Goal: Information Seeking & Learning: Learn about a topic

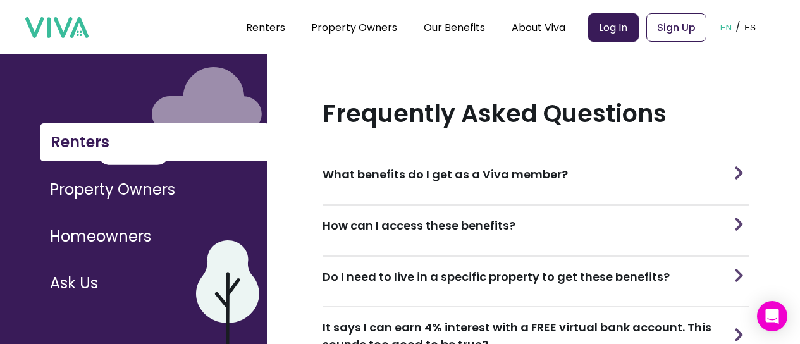
click at [584, 169] on div "What benefits do I get as a Viva member?" at bounding box center [535, 174] width 427 height 40
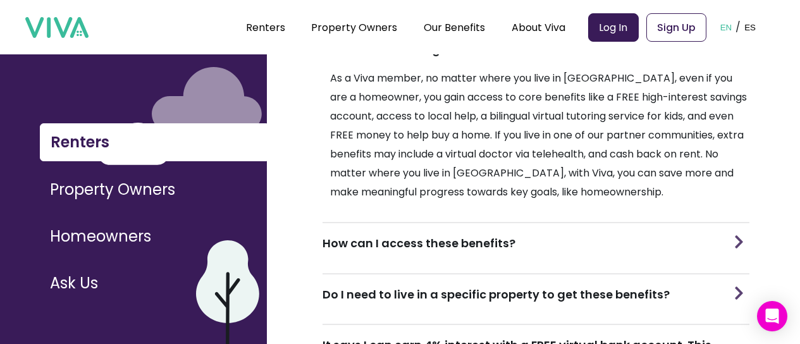
scroll to position [129, 0]
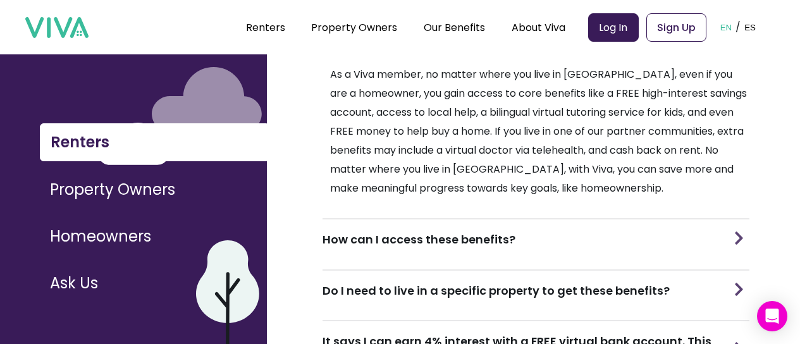
click at [606, 232] on div "How can I access these benefits?" at bounding box center [535, 239] width 427 height 40
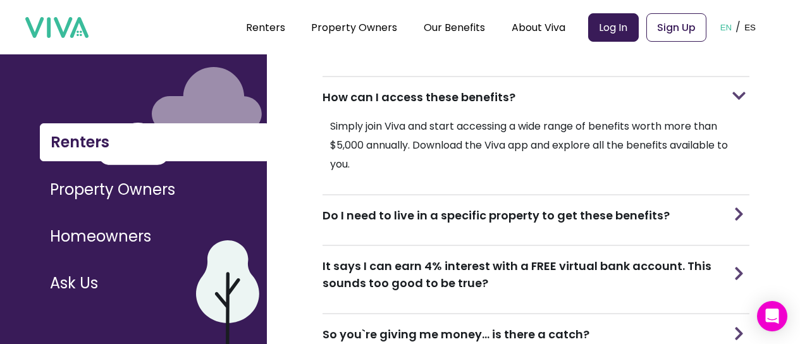
scroll to position [274, 0]
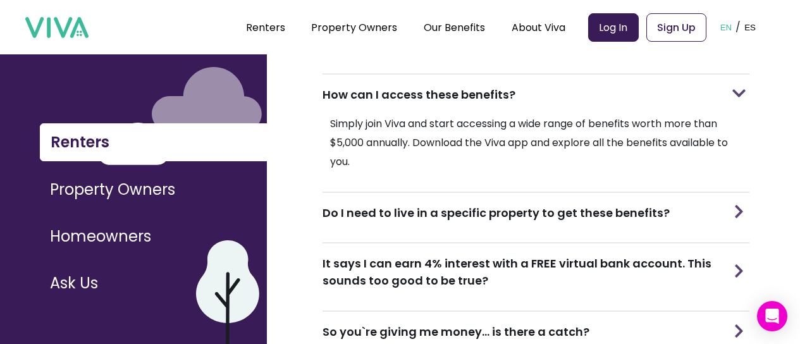
click at [606, 212] on h3 "Do I need to live in a specific property to get these benefits?" at bounding box center [495, 212] width 347 height 17
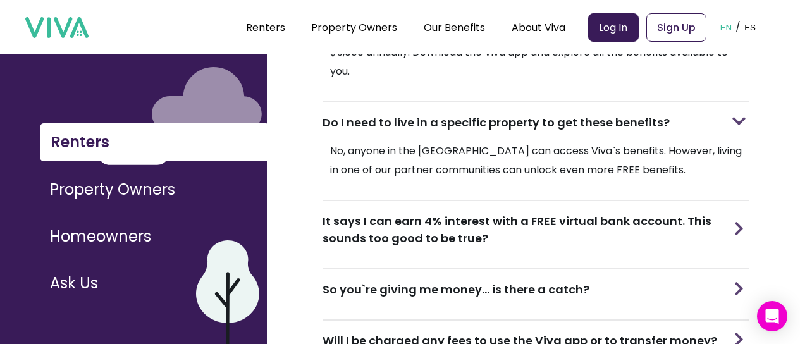
scroll to position [374, 0]
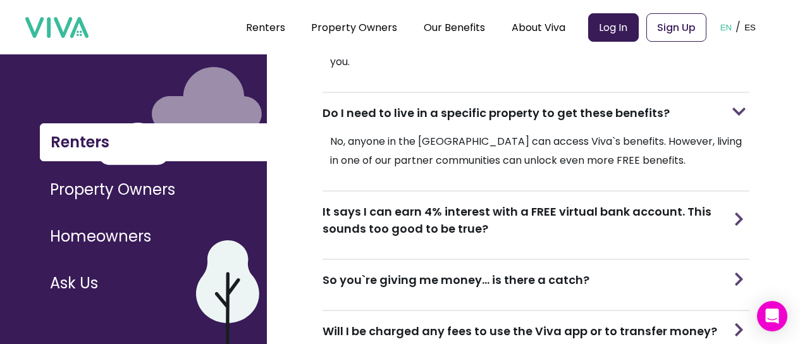
click at [606, 212] on h3 "It says I can earn 4% interest with a FREE virtual bank account. This sounds to…" at bounding box center [525, 220] width 406 height 34
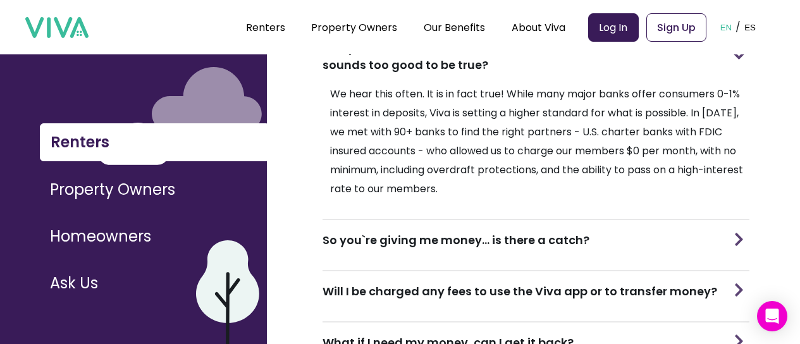
scroll to position [539, 0]
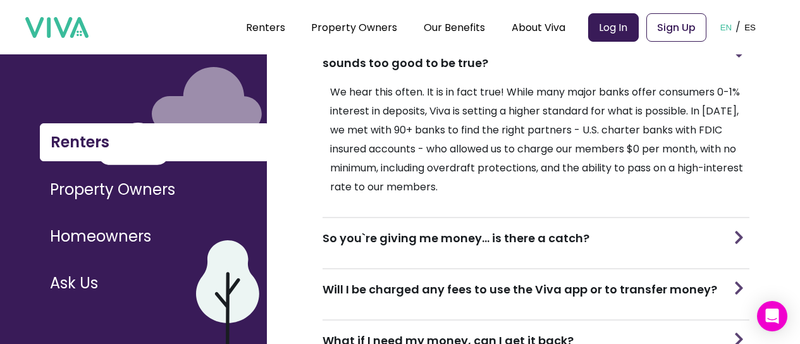
click at [606, 228] on div "So you`re giving me money... is there a catch?" at bounding box center [535, 238] width 427 height 40
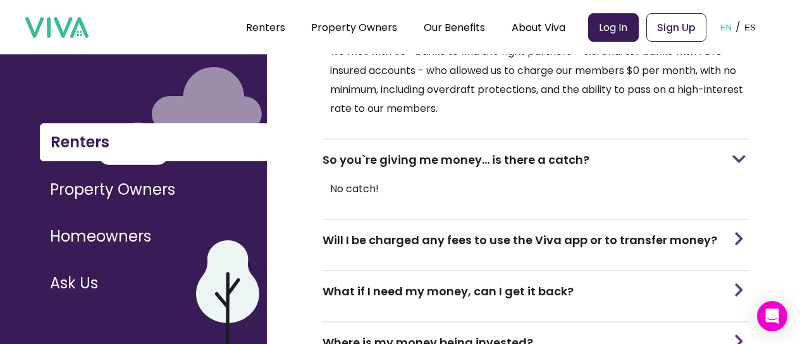
scroll to position [618, 0]
click at [606, 231] on h3 "Will I be charged any fees to use the Viva app or to transfer money?" at bounding box center [519, 239] width 395 height 17
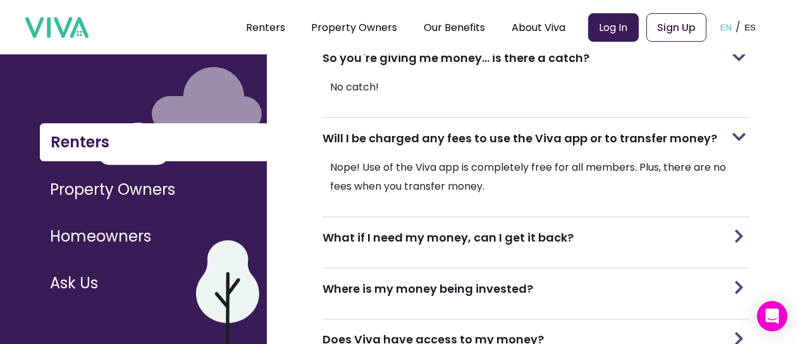
scroll to position [720, 0]
click at [606, 228] on div "What if I need my money, can I get it back?" at bounding box center [535, 237] width 427 height 40
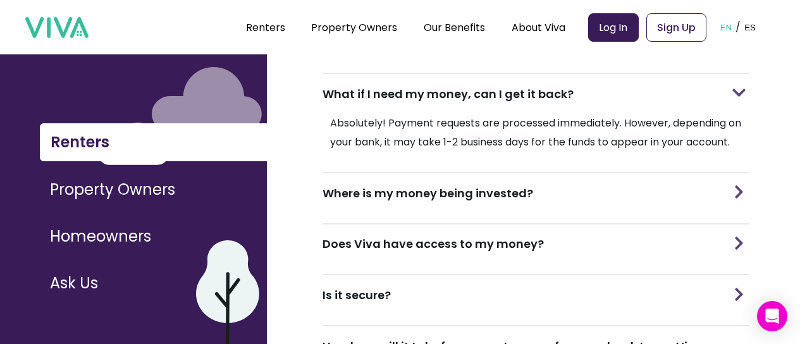
scroll to position [879, 0]
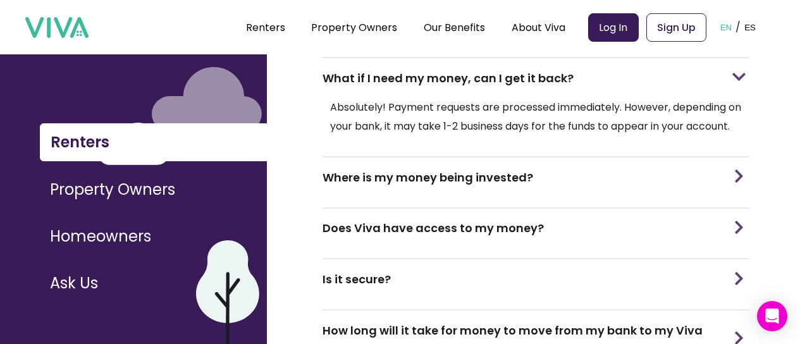
click at [601, 194] on div "Where is my money being invested?" at bounding box center [535, 177] width 427 height 40
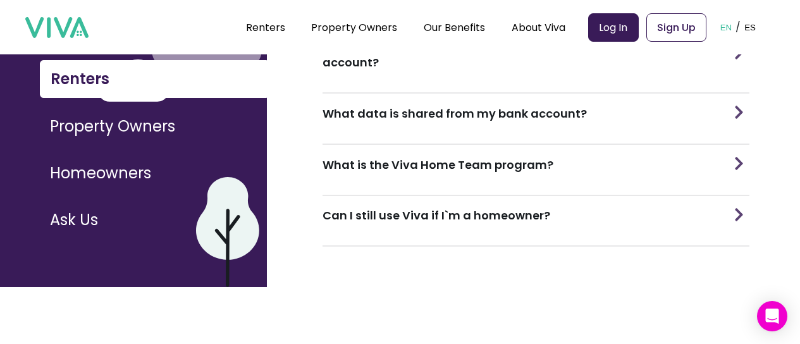
scroll to position [64, 0]
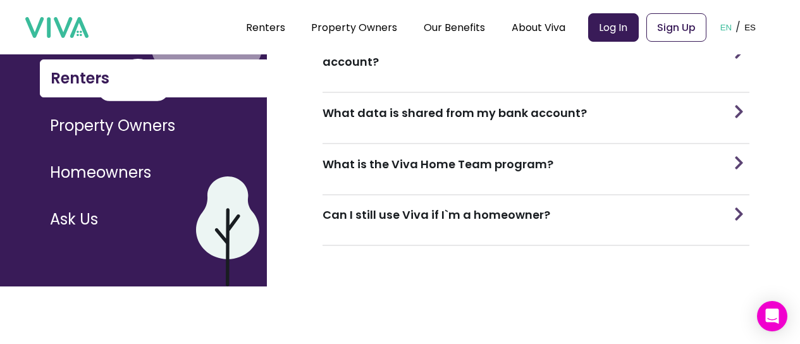
click at [586, 173] on div "What is the Viva Home Team program?" at bounding box center [535, 164] width 427 height 40
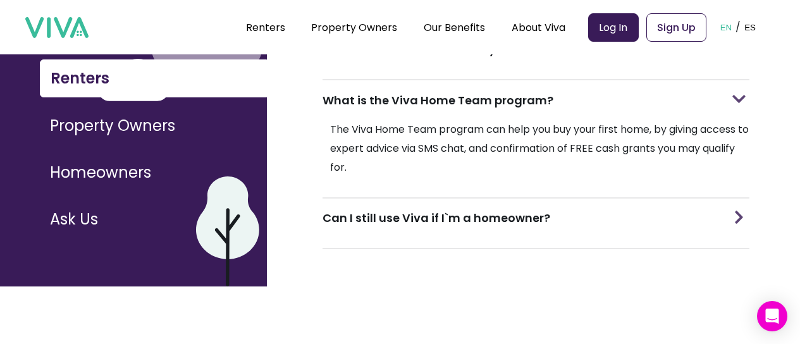
scroll to position [1213, 0]
click at [564, 238] on div "Can I still use Viva if I`m a homeowner?" at bounding box center [535, 218] width 427 height 40
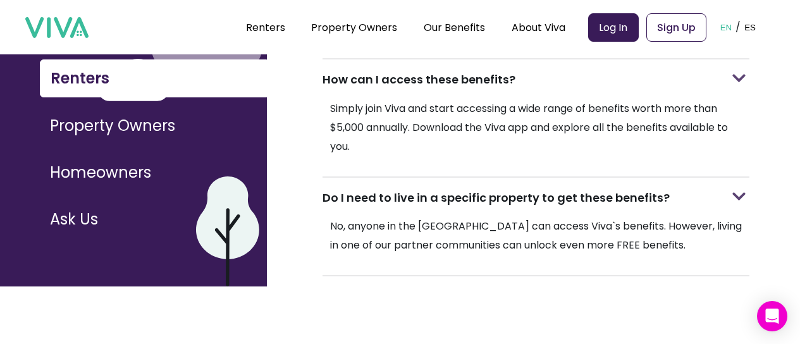
scroll to position [25, 0]
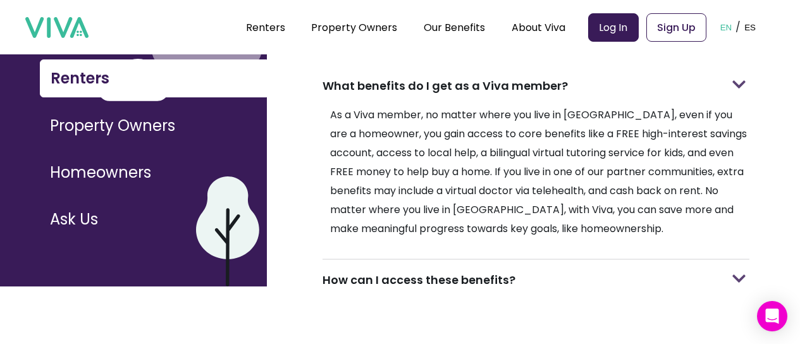
click at [170, 140] on button "Property Owners" at bounding box center [153, 125] width 226 height 37
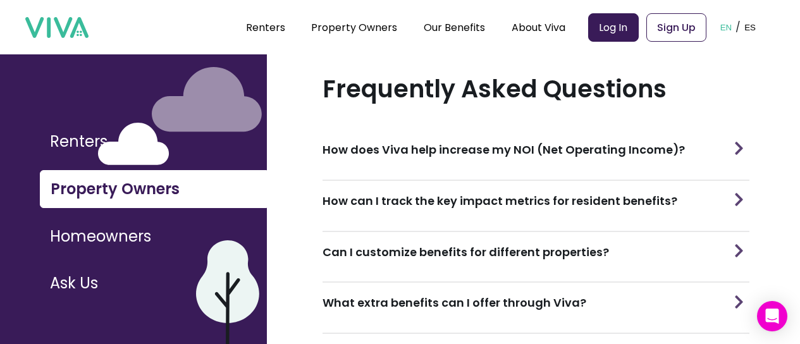
click at [468, 141] on h3 "How does Viva help increase my NOI (Net Operating Income)?" at bounding box center [503, 149] width 362 height 17
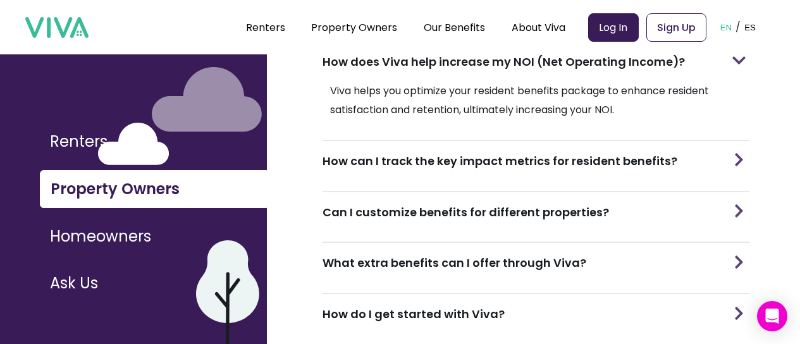
scroll to position [139, 0]
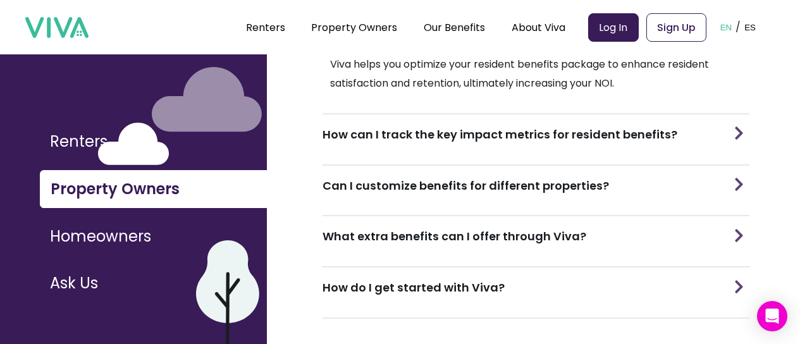
click at [466, 228] on h3 "What extra benefits can I offer through Viva?" at bounding box center [454, 236] width 264 height 17
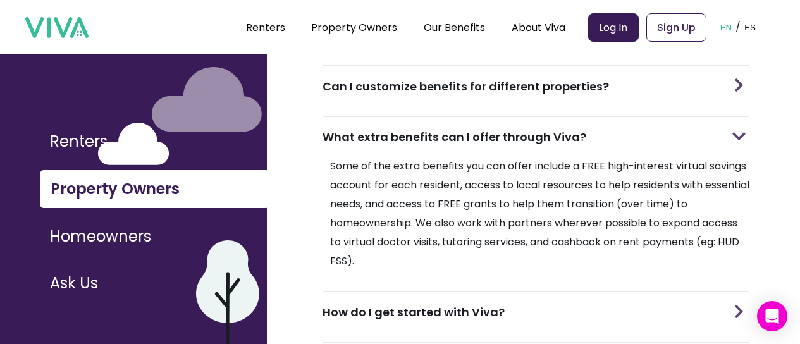
scroll to position [239, 0]
click at [156, 249] on button "Homeowners" at bounding box center [153, 236] width 226 height 37
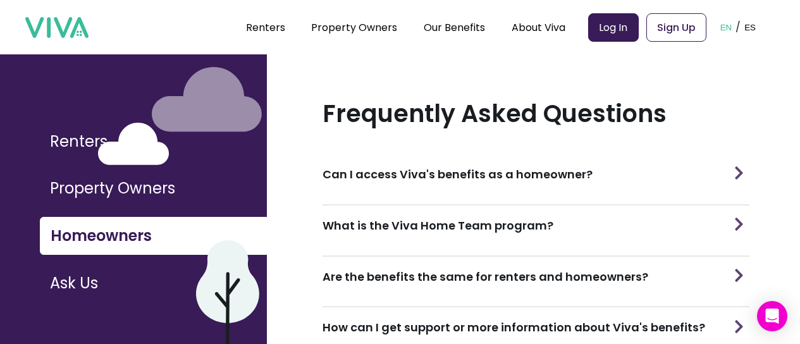
click at [527, 167] on h3 "Can I access Viva's benefits as a homeowner?" at bounding box center [457, 174] width 270 height 17
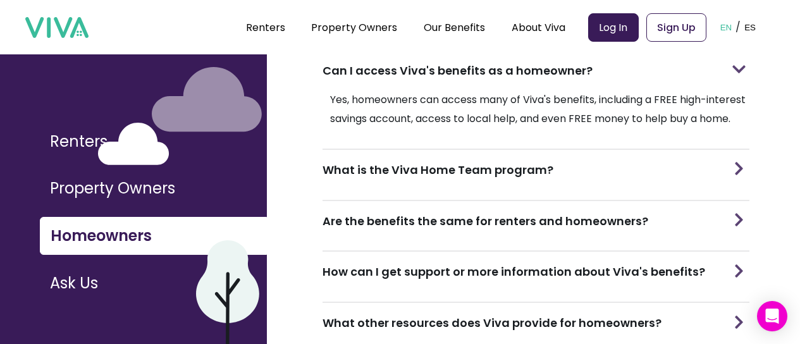
scroll to position [108, 0]
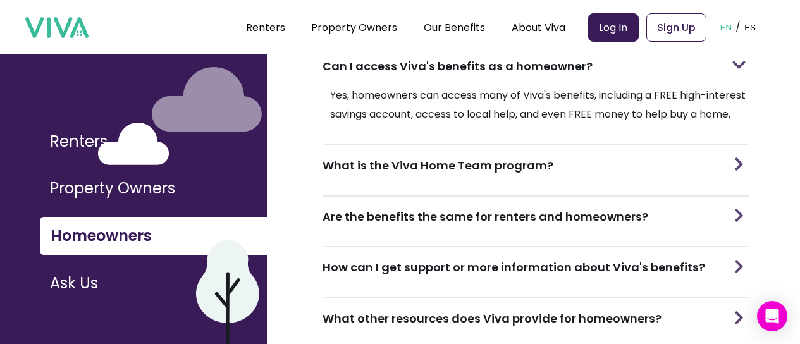
click at [521, 174] on h3 "What is the Viva Home Team program?" at bounding box center [437, 165] width 231 height 17
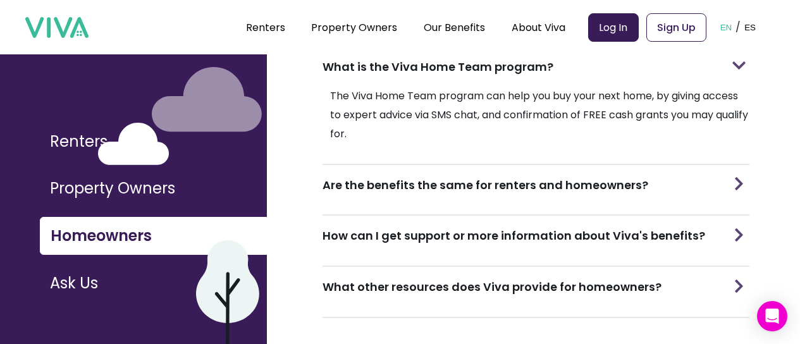
scroll to position [207, 0]
click at [524, 204] on div "Are the benefits the same for renters and homeowners?" at bounding box center [535, 184] width 427 height 40
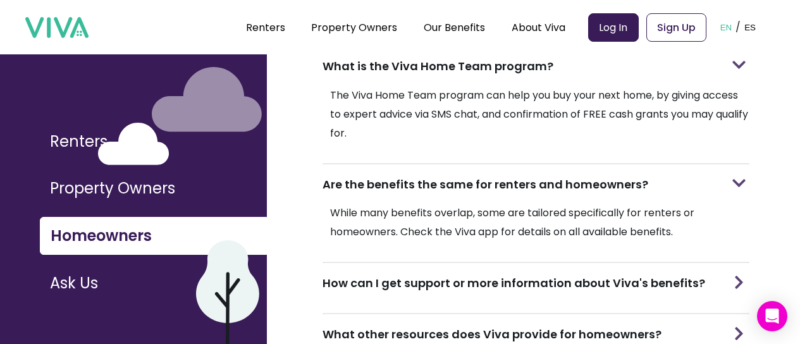
scroll to position [273, 0]
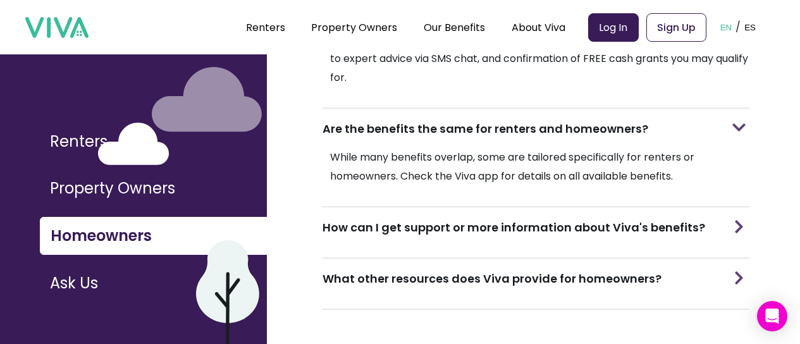
click at [528, 244] on div "How can I get support or more information about Viva's benefits?" at bounding box center [535, 227] width 427 height 40
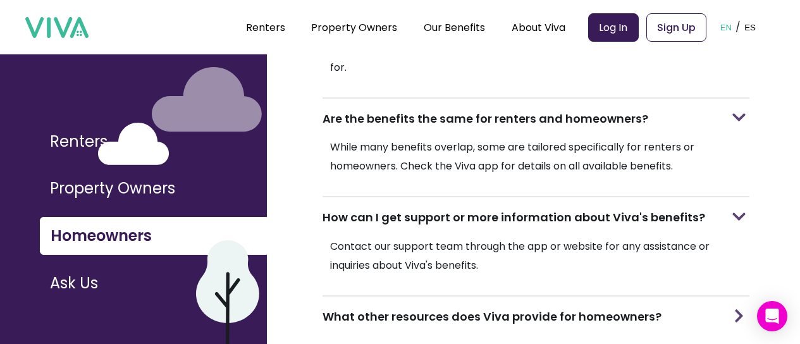
scroll to position [321, 0]
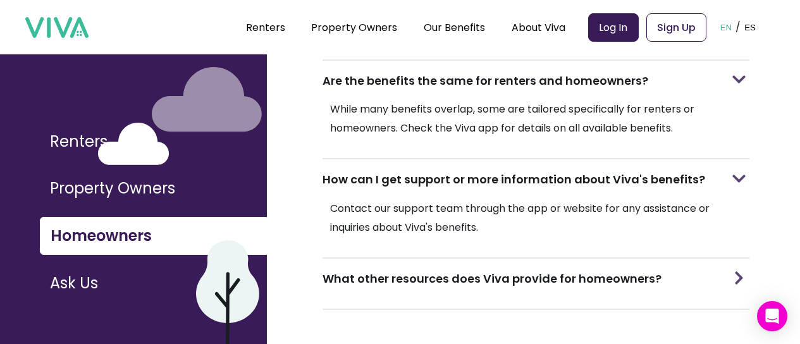
click at [529, 287] on div "What other resources does Viva provide for homeowners?" at bounding box center [535, 279] width 427 height 40
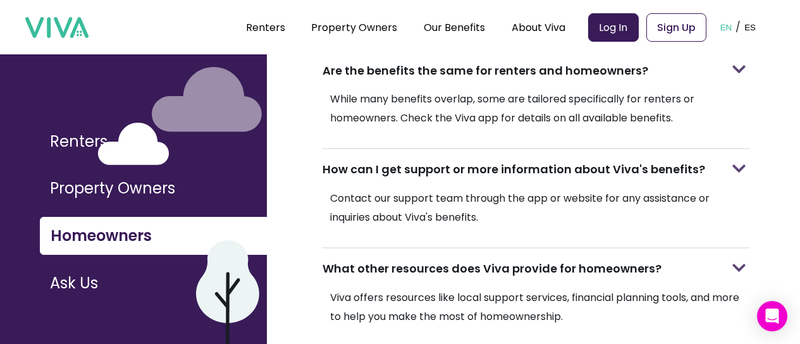
scroll to position [369, 0]
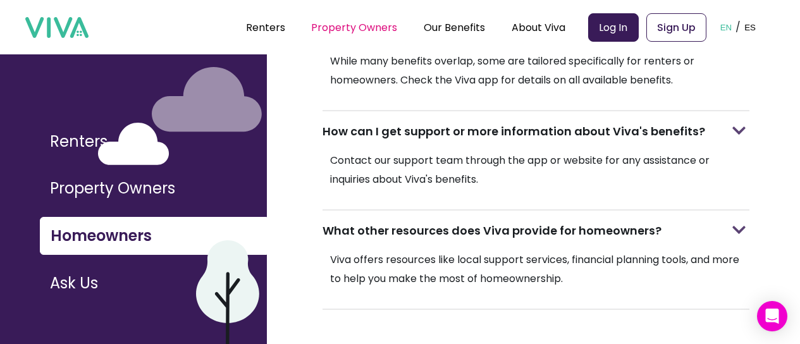
click at [377, 23] on link "Property Owners" at bounding box center [354, 27] width 86 height 15
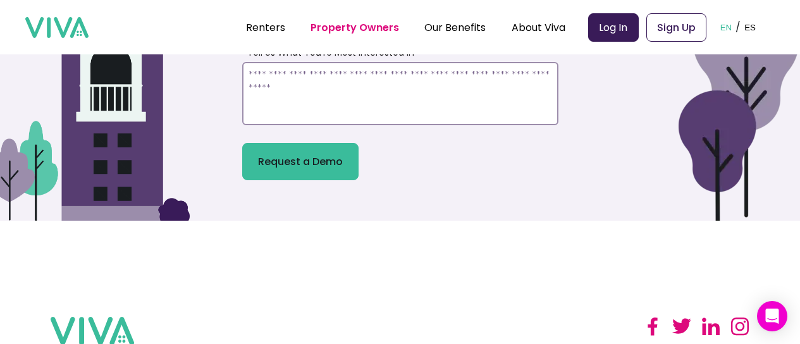
scroll to position [4218, 0]
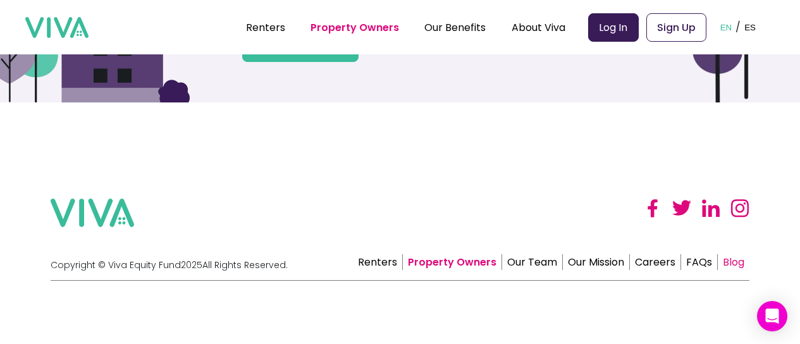
click at [742, 264] on link "Blog" at bounding box center [734, 262] width 32 height 16
